Goal: Register for event/course

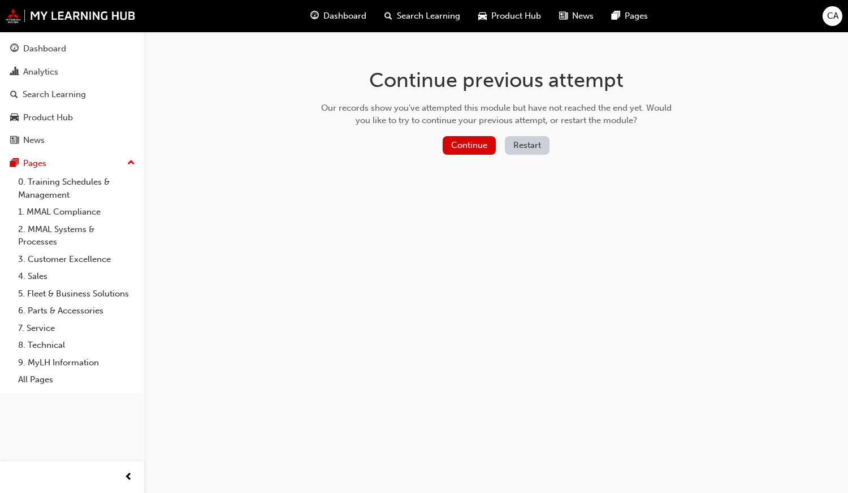
click at [333, 20] on span "Dashboard" at bounding box center [344, 16] width 43 height 13
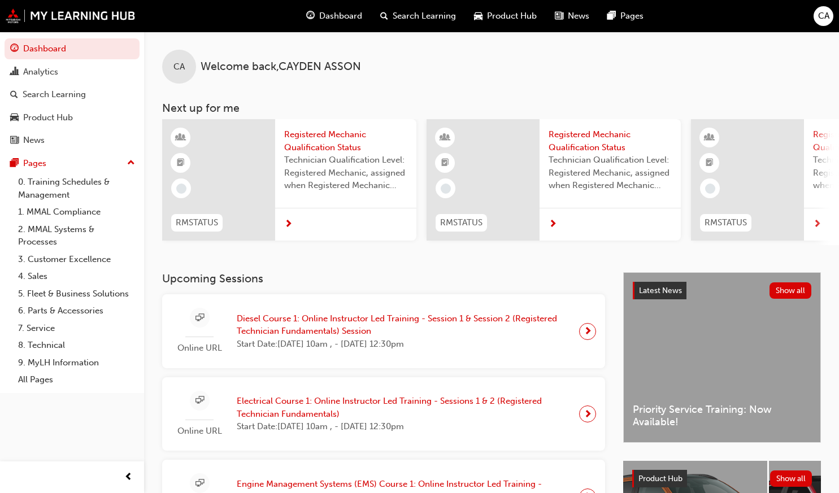
click at [309, 333] on span "Diesel Course 1: Online Instructor Led Training - Session 1 & Session 2 (Regist…" at bounding box center [403, 324] width 333 height 25
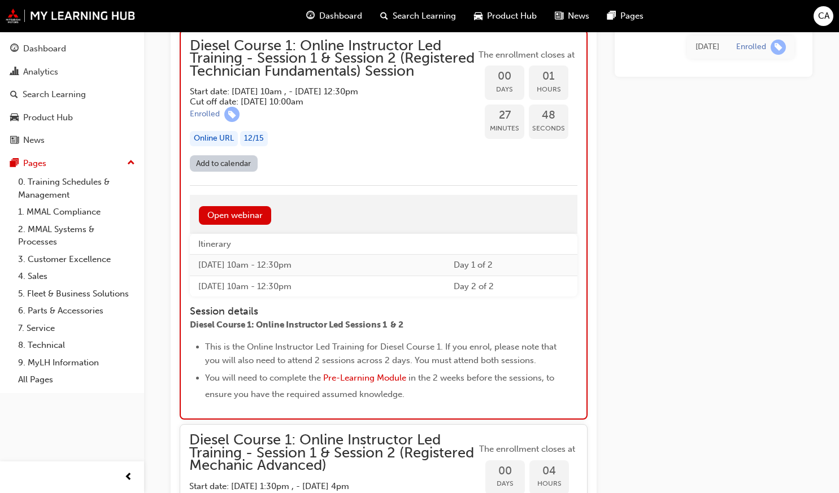
scroll to position [992, 0]
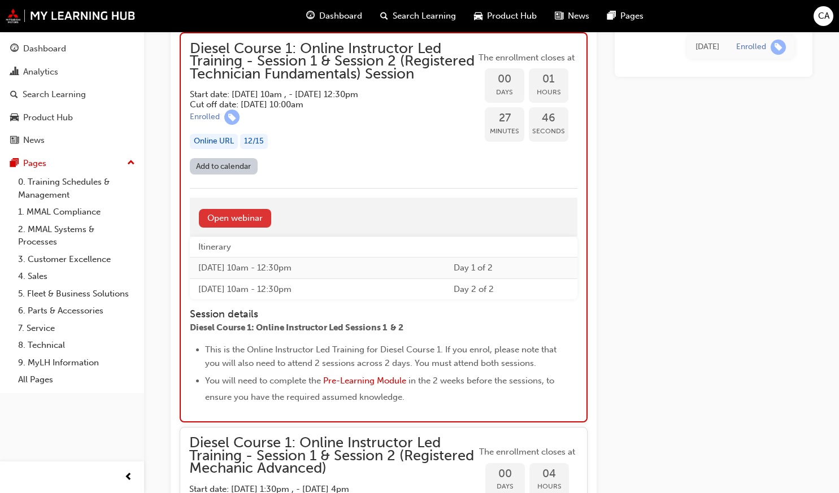
click at [251, 228] on link "Open webinar" at bounding box center [235, 218] width 72 height 19
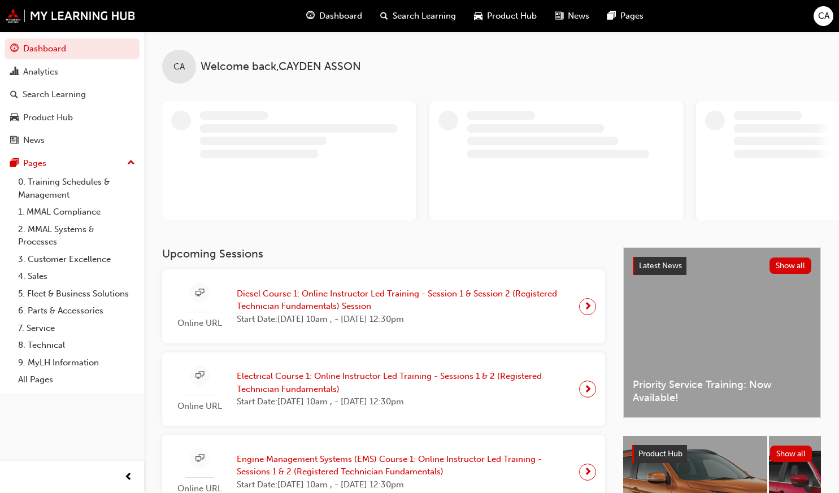
click at [298, 304] on span "Diesel Course 1: Online Instructor Led Training - Session 1 & Session 2 (Regist…" at bounding box center [403, 300] width 333 height 25
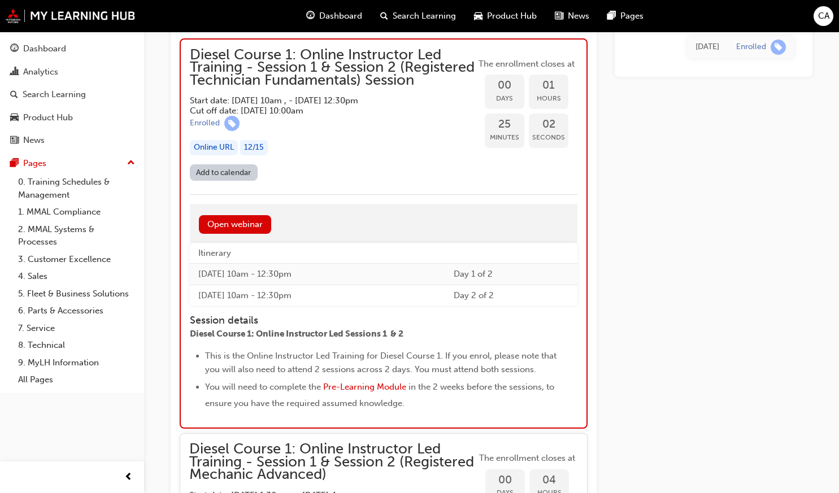
scroll to position [967, 0]
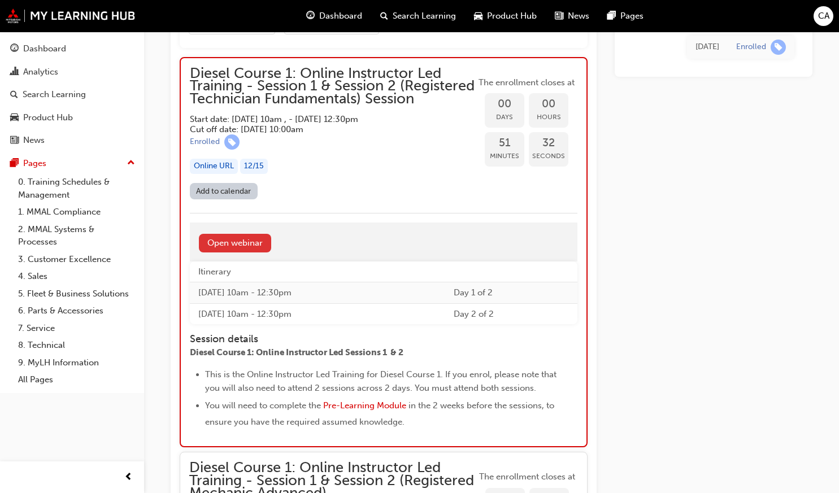
click at [227, 250] on link "Open webinar" at bounding box center [235, 243] width 72 height 19
